Goal: Navigation & Orientation: Go to known website

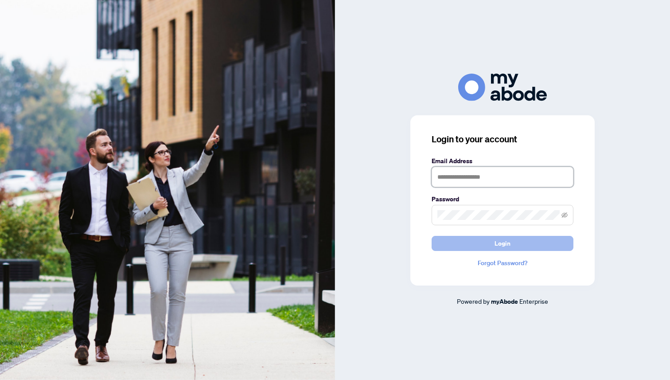
type input "**********"
click at [510, 240] on button "Login" at bounding box center [502, 243] width 142 height 15
